Goal: Navigation & Orientation: Find specific page/section

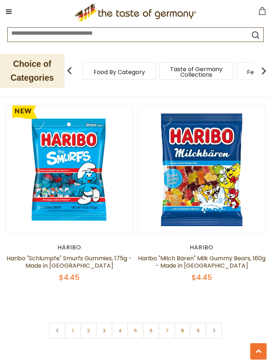
scroll to position [3484, 0]
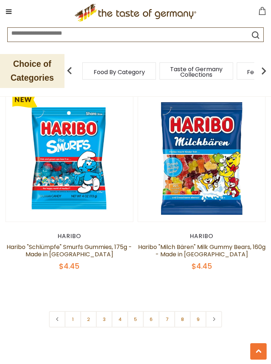
click at [90, 311] on link "2" at bounding box center [89, 319] width 16 height 16
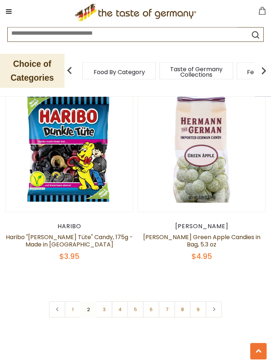
scroll to position [3487, 0]
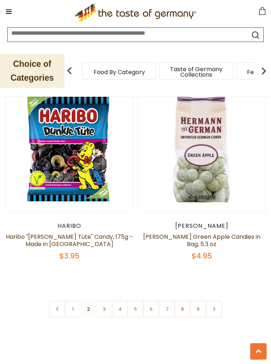
click at [107, 301] on link "3" at bounding box center [104, 309] width 16 height 16
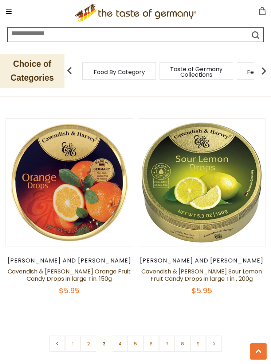
scroll to position [3486, 0]
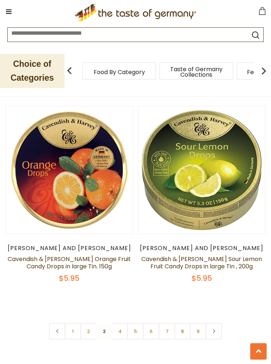
click at [121, 323] on link "4" at bounding box center [120, 331] width 16 height 16
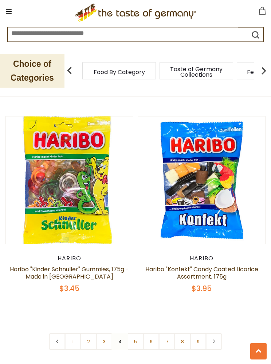
scroll to position [3450, 0]
click at [139, 333] on link "5" at bounding box center [136, 341] width 16 height 16
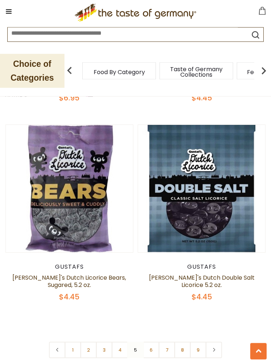
scroll to position [3440, 0]
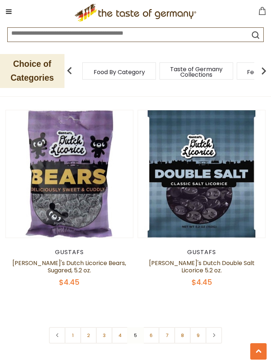
click at [154, 327] on link "6" at bounding box center [151, 335] width 16 height 16
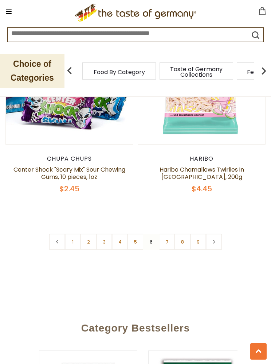
scroll to position [3568, 0]
click at [169, 234] on link "7" at bounding box center [167, 242] width 16 height 16
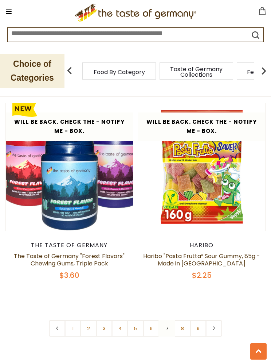
scroll to position [3448, 0]
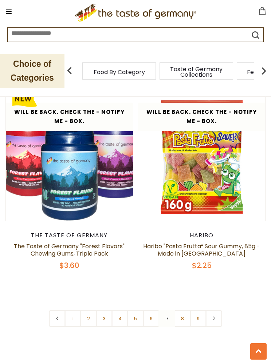
click at [183, 310] on link "8" at bounding box center [183, 318] width 16 height 16
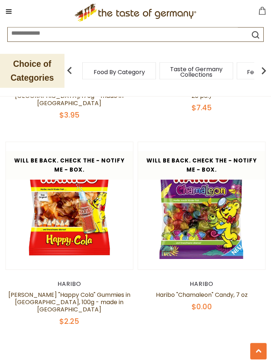
scroll to position [3450, 0]
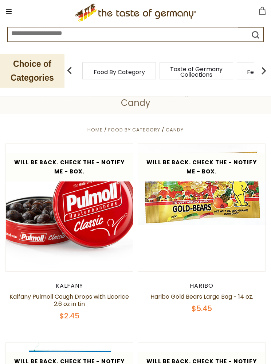
scroll to position [0, 0]
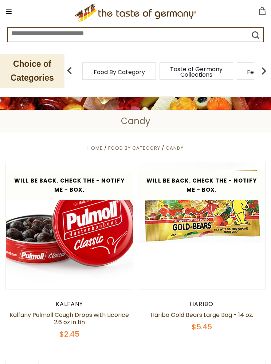
click at [42, 72] on p "Choice of Categories" at bounding box center [32, 71] width 65 height 34
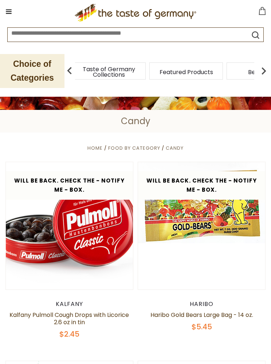
click at [131, 75] on div "Taste of Germany Collections" at bounding box center [109, 70] width 74 height 17
click at [269, 69] on img at bounding box center [264, 70] width 15 height 15
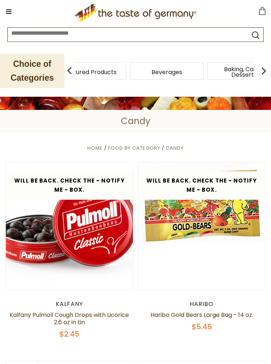
click at [268, 73] on img at bounding box center [264, 70] width 15 height 15
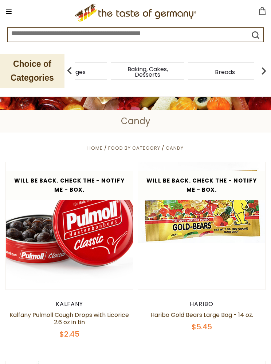
click at [268, 73] on img at bounding box center [264, 70] width 15 height 15
click at [156, 70] on div "Cereal" at bounding box center [120, 70] width 74 height 17
click at [266, 73] on img at bounding box center [264, 70] width 15 height 15
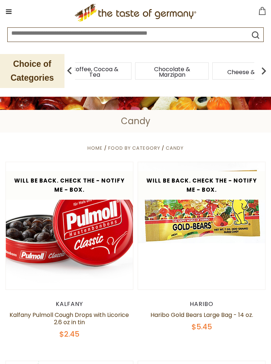
click at [124, 69] on span "Coffee, Cocoa & Tea" at bounding box center [95, 71] width 58 height 11
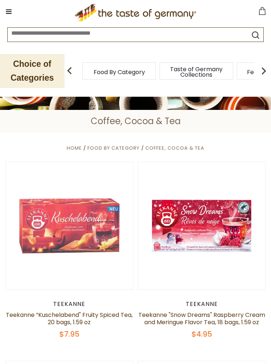
click at [265, 72] on img at bounding box center [264, 70] width 15 height 15
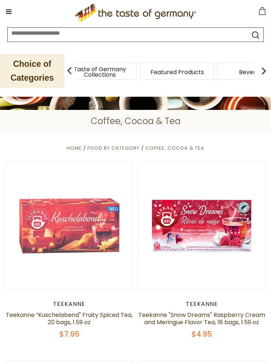
click at [267, 71] on img at bounding box center [264, 70] width 15 height 15
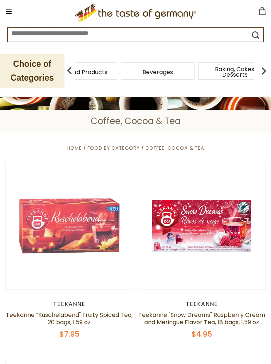
click at [268, 71] on img at bounding box center [264, 70] width 15 height 15
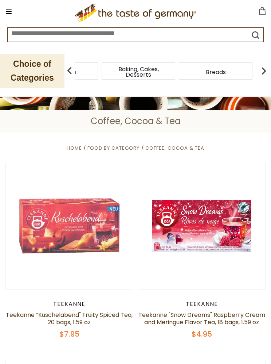
click at [267, 70] on img at bounding box center [264, 70] width 15 height 15
click at [270, 68] on img at bounding box center [264, 70] width 15 height 15
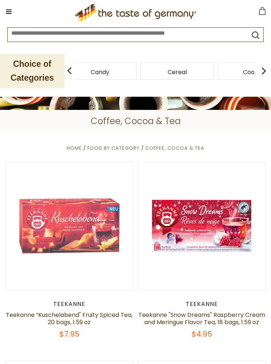
click at [270, 71] on img at bounding box center [264, 70] width 15 height 15
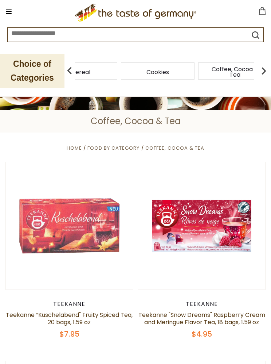
click at [268, 72] on img at bounding box center [264, 70] width 15 height 15
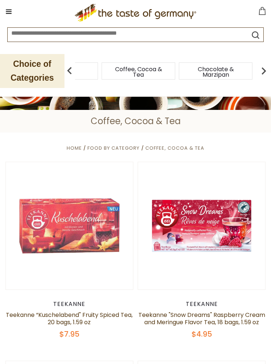
click at [73, 67] on img at bounding box center [69, 70] width 15 height 15
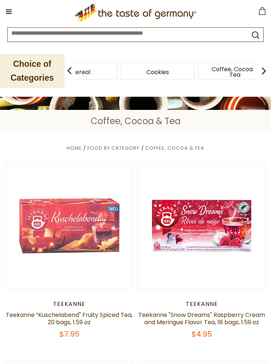
click at [206, 71] on span "Coffee, Cocoa & Tea" at bounding box center [235, 71] width 58 height 11
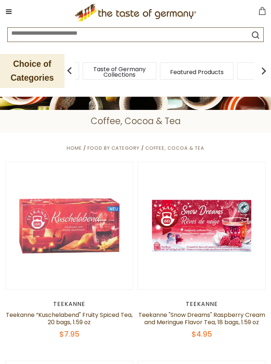
click at [268, 72] on img at bounding box center [264, 70] width 15 height 15
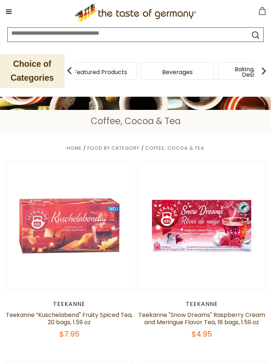
click at [266, 73] on img at bounding box center [264, 70] width 15 height 15
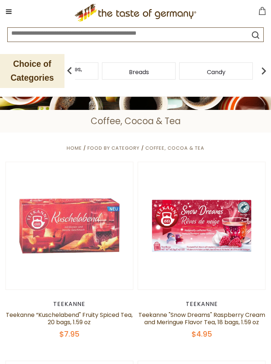
click at [266, 73] on img at bounding box center [264, 70] width 15 height 15
click at [269, 72] on img at bounding box center [264, 70] width 15 height 15
click at [267, 73] on img at bounding box center [264, 70] width 15 height 15
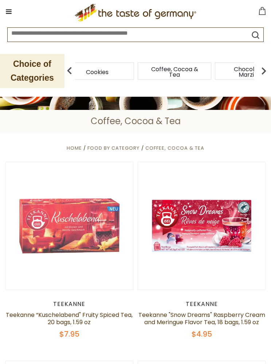
click at [93, 73] on div "Cookies" at bounding box center [98, 70] width 74 height 17
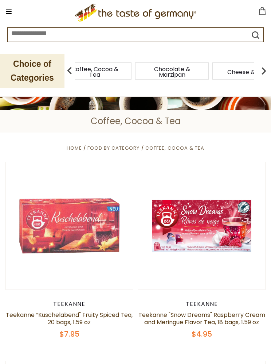
click at [68, 69] on img at bounding box center [69, 70] width 15 height 15
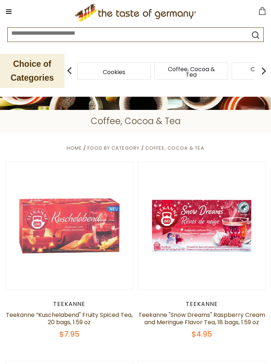
click at [73, 68] on img at bounding box center [69, 70] width 15 height 15
